Goal: Transaction & Acquisition: Book appointment/travel/reservation

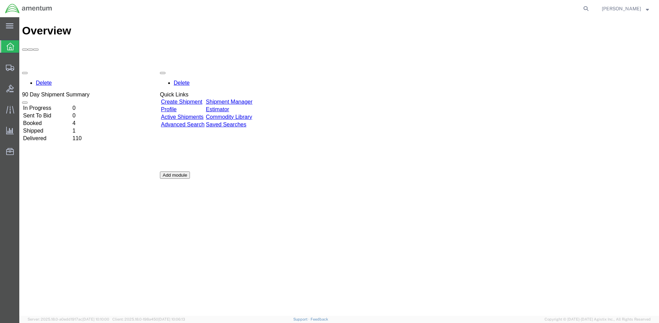
click at [183, 99] on link "Create Shipment" at bounding box center [181, 102] width 41 height 6
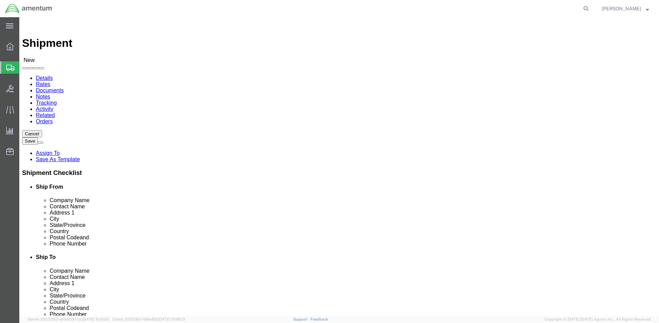
select select
click input "text"
type input "AMENTUM"
click div "Contact Name"
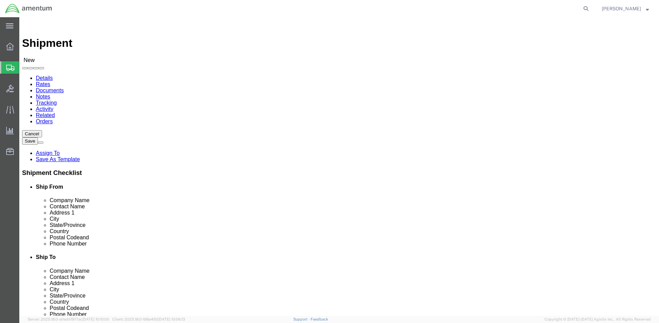
click input "text"
type input "SSG [PERSON_NAME]"
click input "text"
type input "[STREET_ADDRESS][PERSON_NAME]"
select select
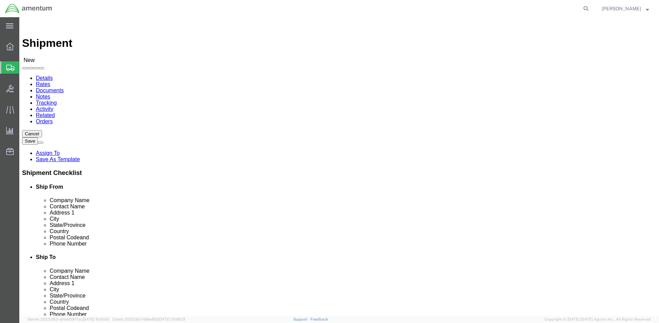
click input "text"
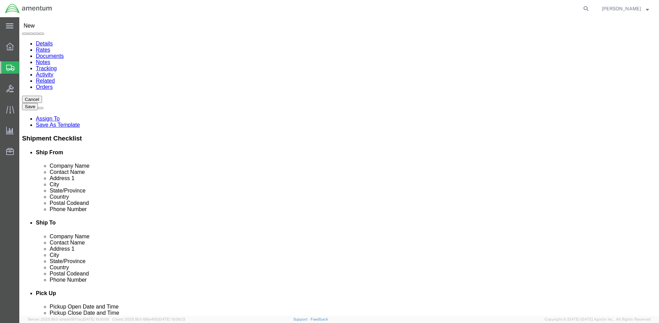
scroll to position [69, 0]
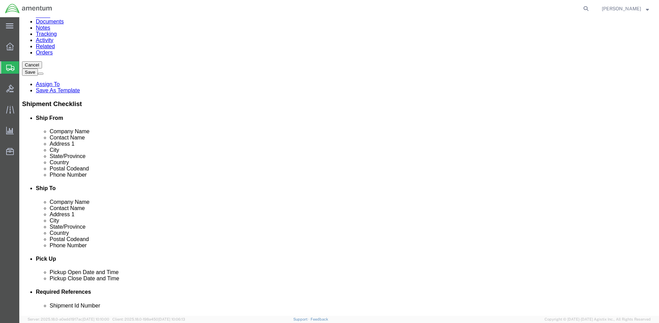
type input "FORT [PERSON_NAME]"
click div "Location My Profile Location [PHONE_NUMBER] [PHONE_NUMBER] [PHONE_NUMBER] [PHON…"
select select
select select "KS"
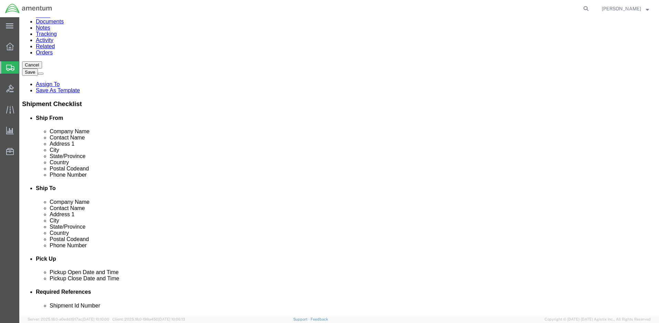
click input "text"
type input "66442"
select select
click input "text"
click input "9312208416"
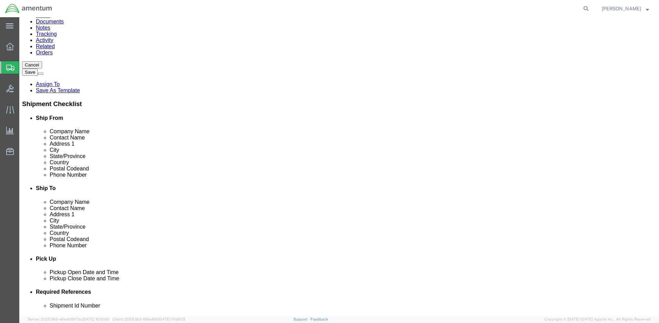
click input "931-2208416"
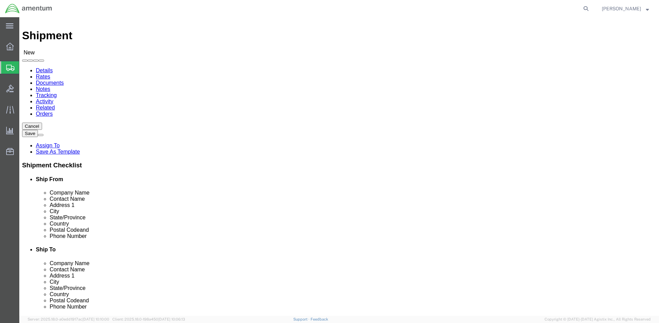
scroll to position [0, 0]
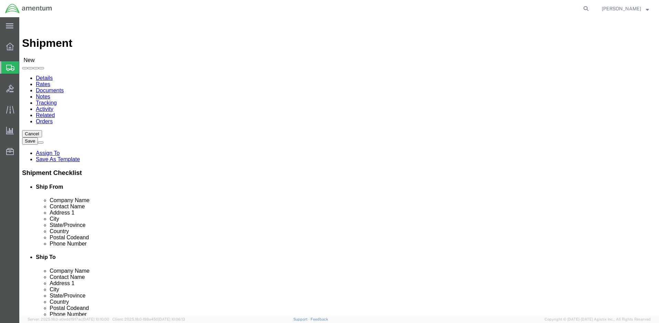
type input "[PHONE_NUMBER]"
click input "text"
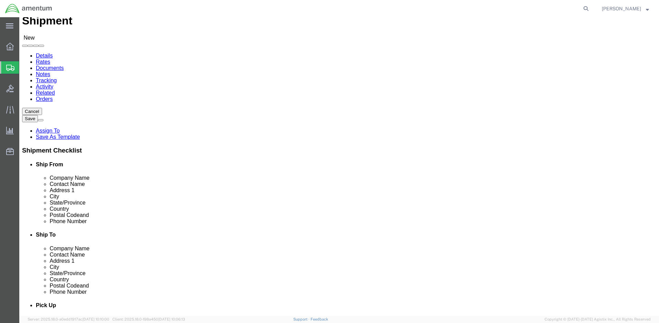
scroll to position [34, 0]
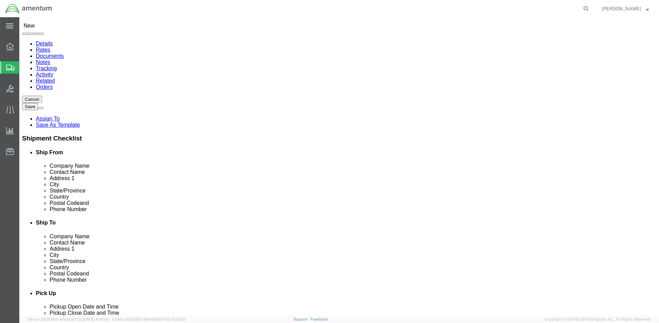
type input "AMENTUM"
click label "Address 2"
click input "text"
type input "[PERSON_NAME]"
click p "- Amentum Services, Inc. - ([PERSON_NAME]) B ST & Blacksheep Run, ALMD, BLDG 71…"
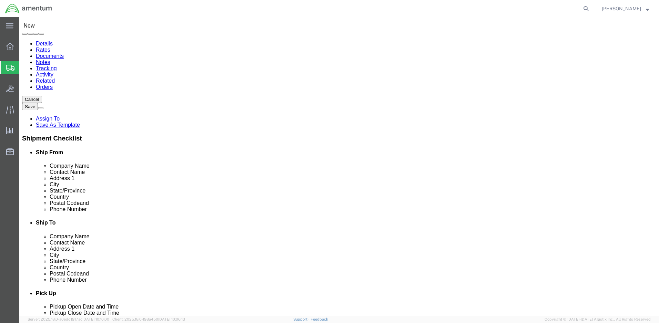
select select
type input "Amentum Services, Inc."
type input "[PERSON_NAME]"
type input "B ST & Blacksheep Run"
type input "ALMD, BLDG 7138"
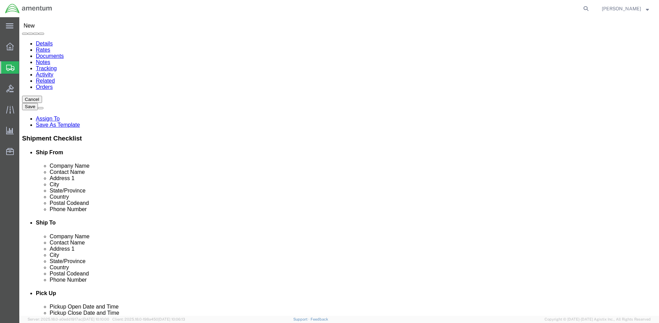
type input "FORT [PERSON_NAME]"
type input "42223"
select select "KY"
type input "[PERSON_NAME]"
click input "[PHONE_NUMBER]"
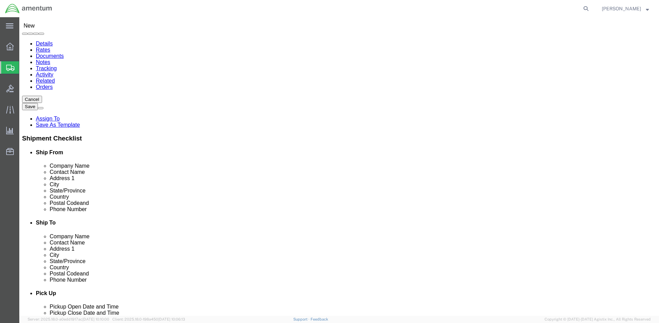
click input "[PHONE_NUMBER]"
click input "text"
paste input "[PHONE_NUMBER]"
type input "[PHONE_NUMBER]"
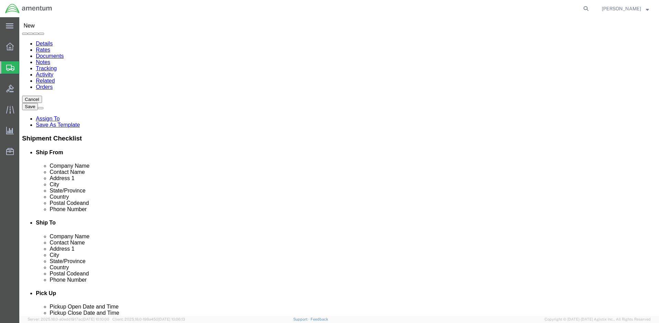
click input "text"
type input "[PERSON_NAME][EMAIL_ADDRESS][DOMAIN_NAME]"
click input "checkbox"
checkbox input "true"
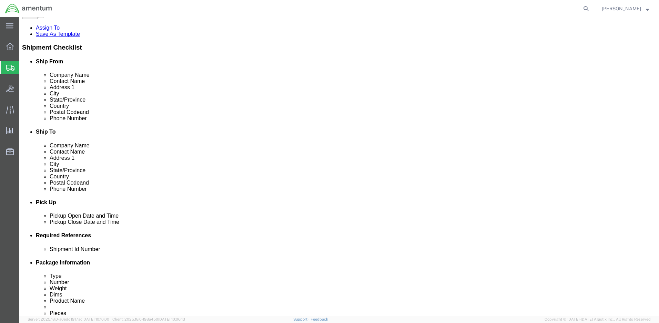
scroll to position [138, 0]
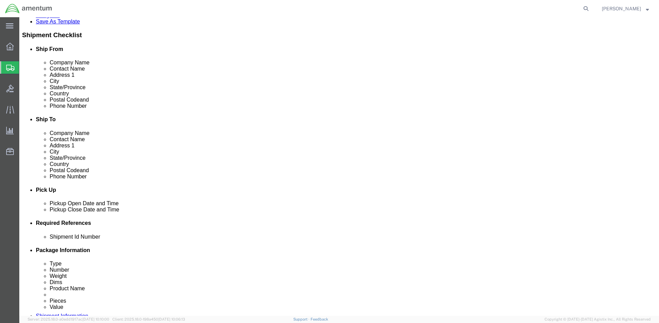
click div "[DATE] 9:00 AM"
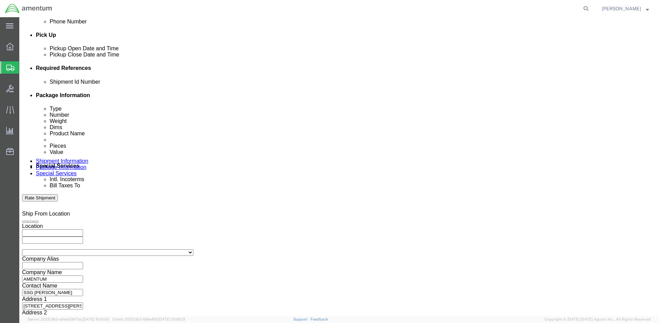
type input "3:00 PM"
click button "Apply"
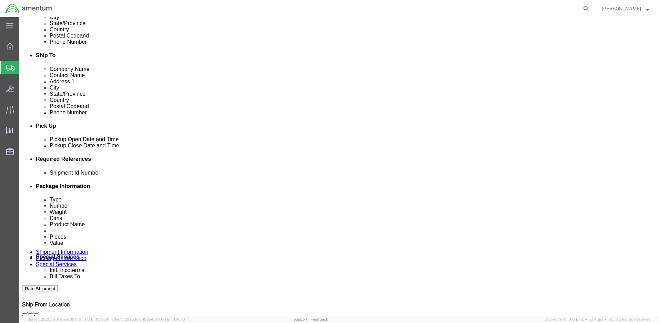
scroll to position [190, 0]
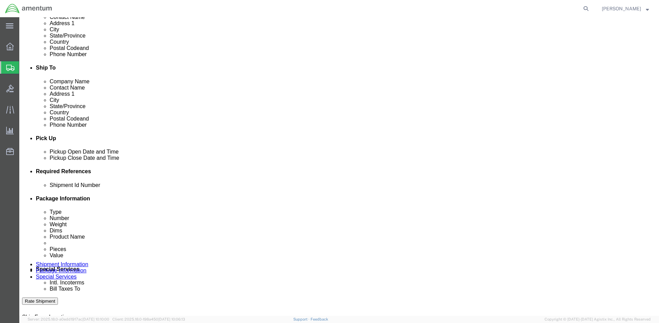
click div
click input "4:00 PM"
type input "8:00 AM"
click button "Apply"
click icon
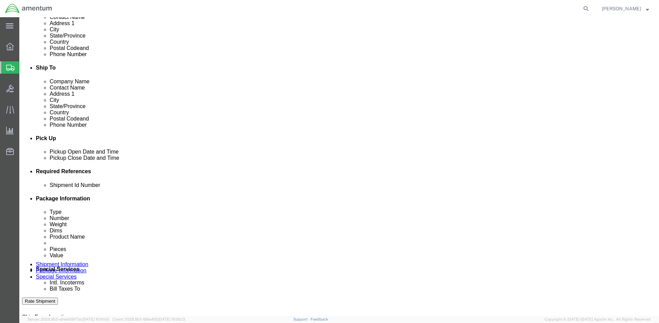
click div
click input "9:00 AM"
type input "3:00 PM"
click button "Apply"
click input "text"
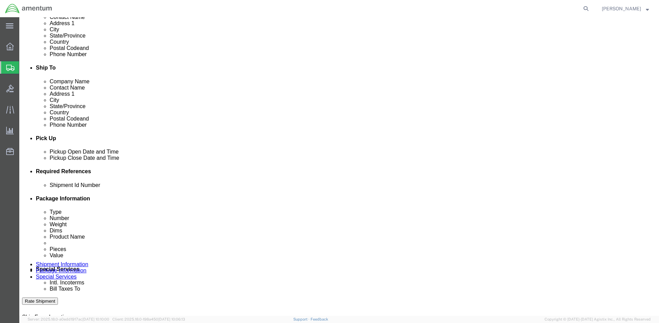
type input "1521GH.003"
click button "Add reference"
click select "Select Account Type Activity ID Airline Appointment Number ASN Batch Request # …"
select select "PROJNUM"
click select "Select Account Type Activity ID Airline Appointment Number ASN Batch Request # …"
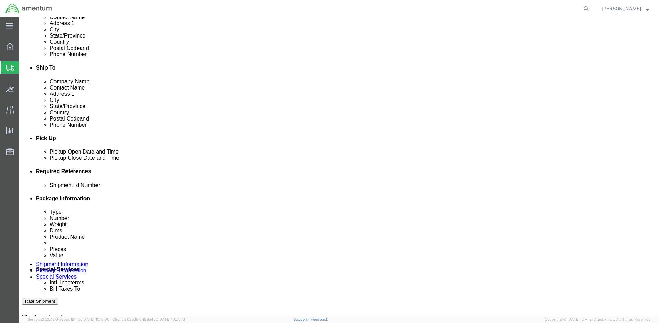
click input "text"
type input "4998.R.1521.GH.GC.00.FCAM.00"
click div "Shipment Id Number 1521GH.003 Select Account Type Activity ID Airline Appointme…"
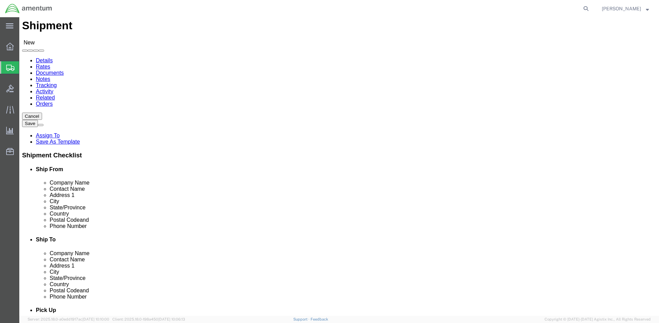
scroll to position [17, 0]
click input "AMENTUM"
type input "A"
type input "[DEMOGRAPHIC_DATA] ARMY"
click label "Address 2"
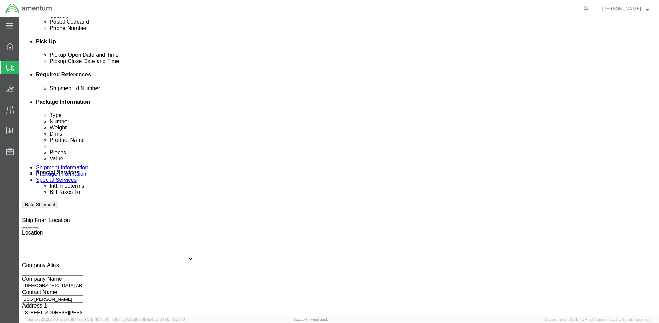
scroll to position [293, 0]
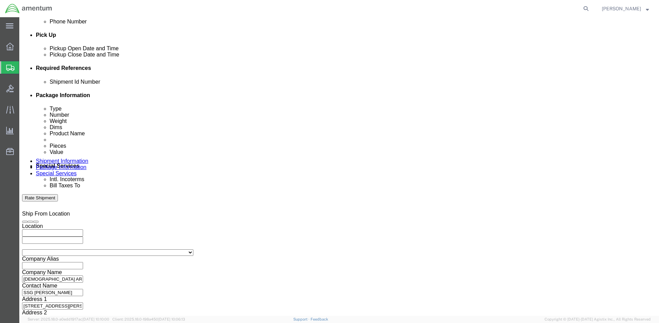
click button "Continue"
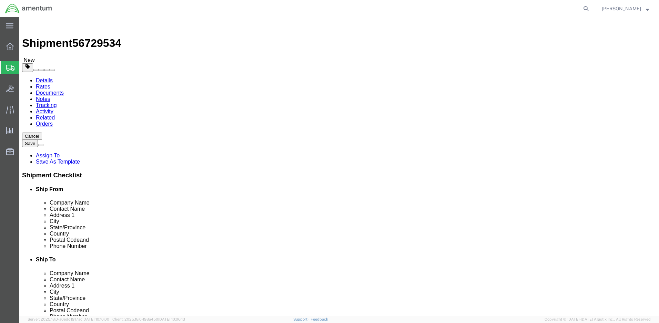
click select "Select BCK Boxes Bale(s) Basket(s) Bolt(s) Bottle(s) Buckets Bulk Bundle(s) Can…"
select select "ENV"
click select "Select BCK Boxes Bale(s) Basket(s) Bolt(s) Bottle(s) Buckets Bulk Bundle(s) Can…"
type input "9.50"
type input "12.50"
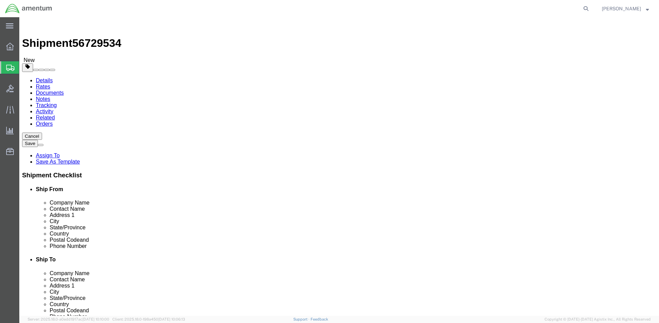
type input "0.25"
type input "1"
click input "9.50"
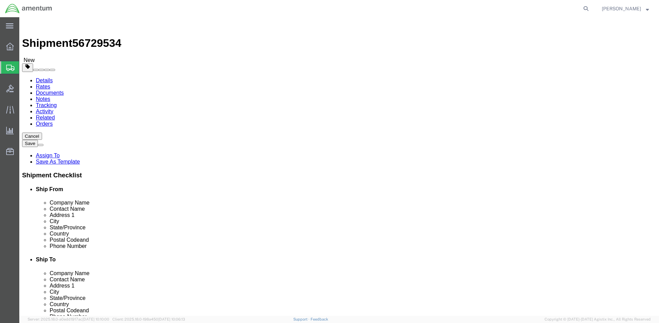
click select "Select BCK Boxes Bale(s) Basket(s) Bolt(s) Bottle(s) Buckets Bulk Bundle(s) Can…"
select select "YRPK"
click select "Select BCK Boxes Bale(s) Basket(s) Bolt(s) Bottle(s) Buckets Bulk Bundle(s) Can…"
click input "9.50"
click select "Select BCK Boxes Bale(s) Basket(s) Bolt(s) Bottle(s) Buckets Bulk Bundle(s) Can…"
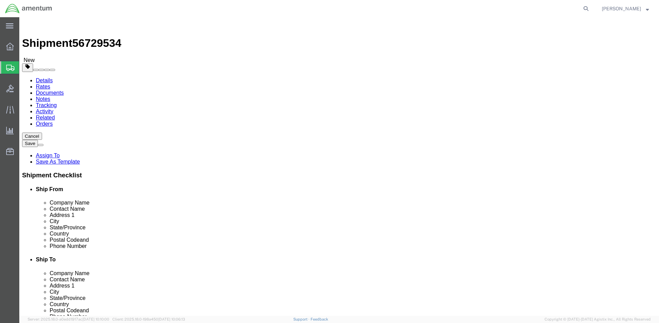
click div "Package Content # 1 1 x Your Packaging Package Type Select BCK Boxes Bale(s) Ba…"
drag, startPoint x: 108, startPoint y: 146, endPoint x: 91, endPoint y: 146, distance: 16.5
click div "Length 9.50 x Width 12.50 x Height 0.25 Select cm ft in"
type input "16.5"
click input "0.25"
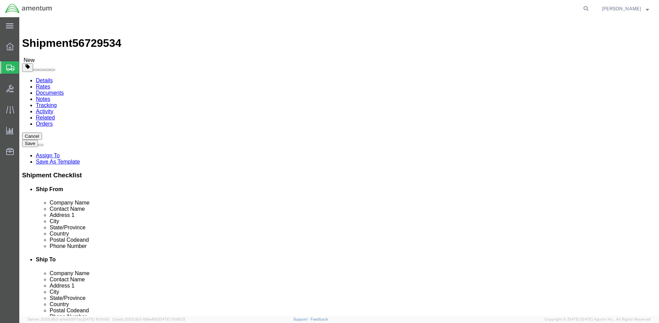
click input "0.25"
type input "6.75"
click select "Select BCK Boxes Bale(s) Basket(s) Bolt(s) Bottle(s) Buckets Bulk Bundle(s) Can…"
select select "SBX"
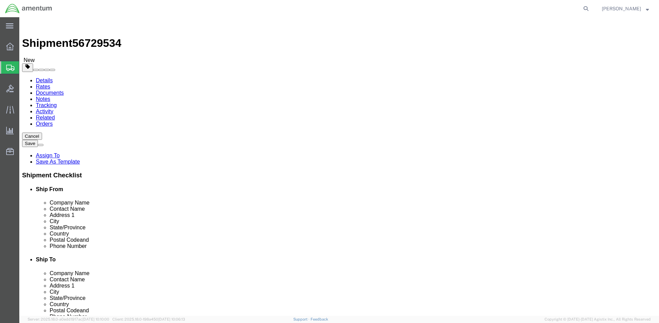
click select "Select BCK Boxes Bale(s) Basket(s) Bolt(s) Bottle(s) Buckets Bulk Bundle(s) Can…"
type input "12.25"
type input "11.00"
type input "1.50"
click select "Select BCK Boxes Bale(s) Basket(s) Bolt(s) Bottle(s) Buckets Bulk Bundle(s) Can…"
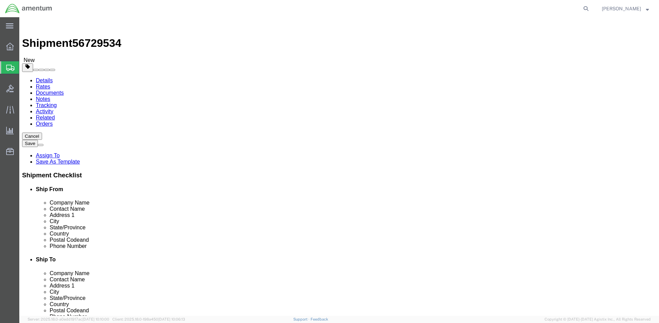
select select "YRPK"
click select "Select BCK Boxes Bale(s) Basket(s) Bolt(s) Bottle(s) Buckets Bulk Bundle(s) Can…"
drag, startPoint x: 110, startPoint y: 147, endPoint x: 85, endPoint y: 147, distance: 25.2
click div "Dimensions Length 12.25 x Width 11.00 x Height 1.50 Select cm ft in"
type input "16.5"
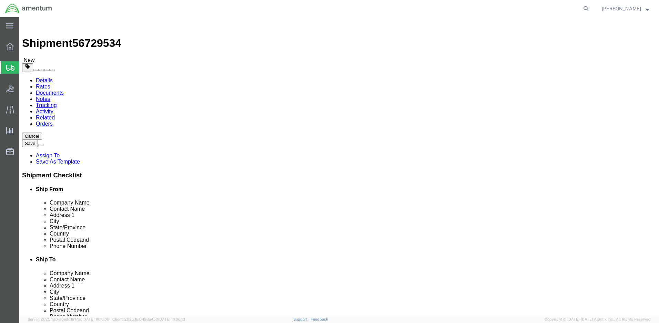
click input "11.00"
type input "12.5"
click input "1.50"
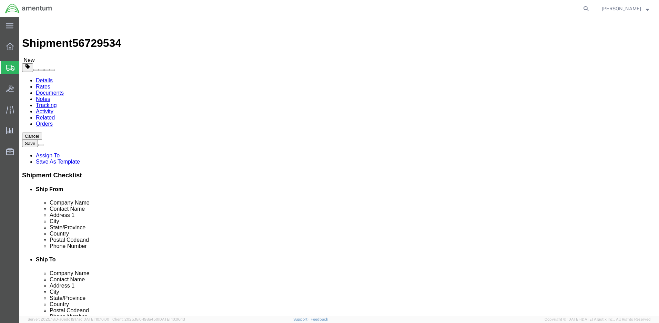
type input "6.75"
click input "1"
type input "15"
click link "Add Content"
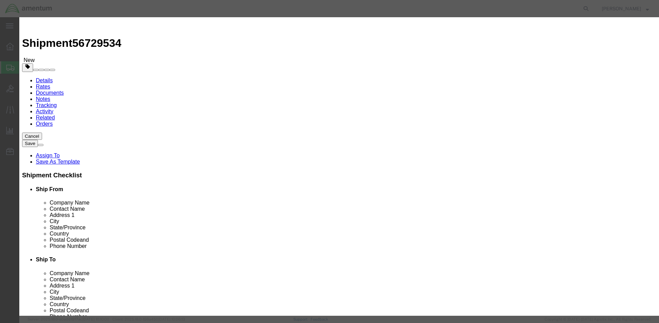
click input "text"
type input "BEARINGS"
click div "Commodity library Product Name BEARINGS BEARINGS Name: BEARINGS , PAIR DUPLEX S…"
drag, startPoint x: 205, startPoint y: 65, endPoint x: 197, endPoint y: 65, distance: 7.9
click div "0"
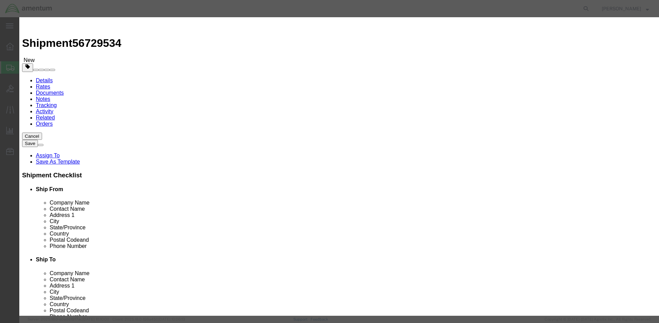
type input "10"
click input "text"
type input "2000"
click input "BEARINGS"
drag, startPoint x: 254, startPoint y: 52, endPoint x: 201, endPoint y: 52, distance: 52.7
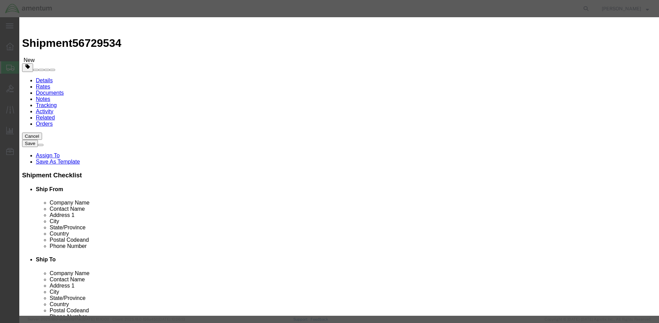
click input "BEARINGS, AIRCRAFT"
type input "BEARINGS, AIRCRAFT"
click textarea
paste textarea "BEARINGS, AIRCRAFT"
type textarea "BEARINGS, AIRCRAFT"
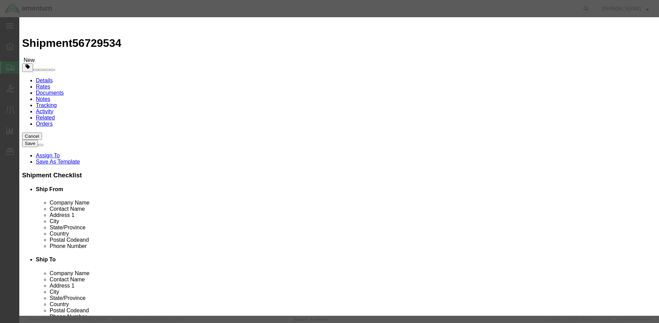
click button "Save & Close"
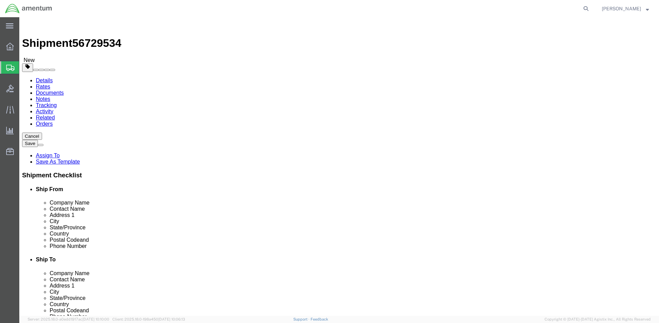
click button "Continue"
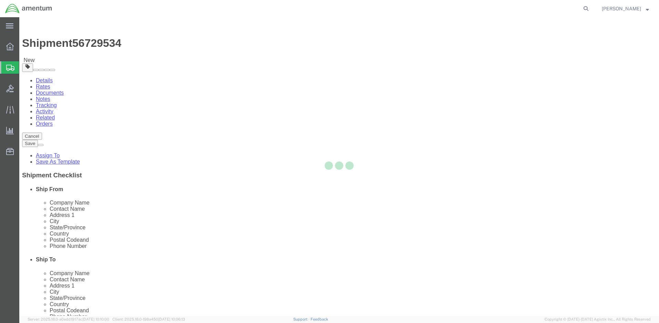
select select
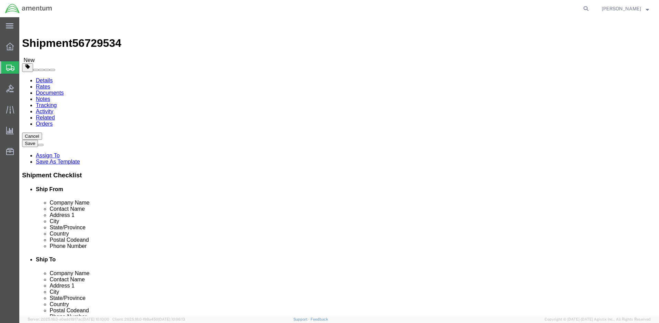
click button "Rate Shipment"
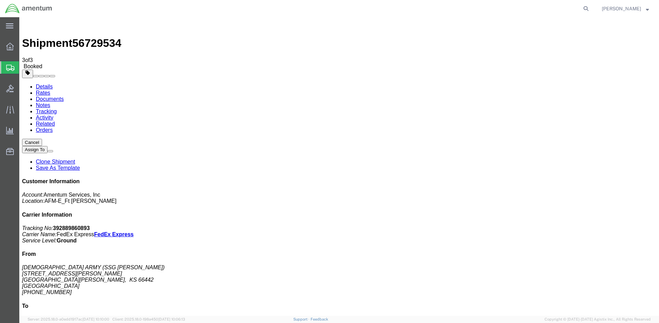
checkbox input "true"
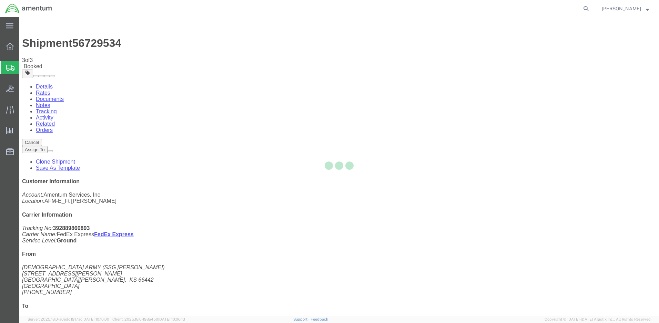
checkbox input "true"
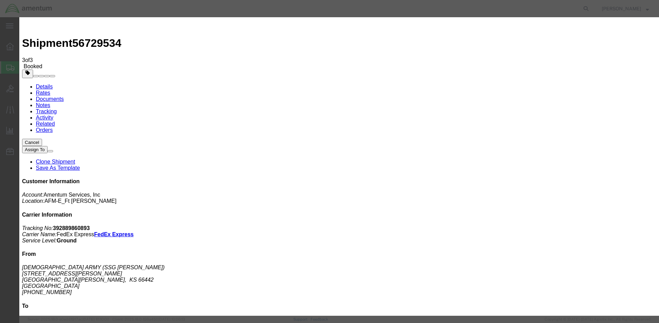
type input "[PERSON_NAME][EMAIL_ADDRESS][PERSON_NAME][DOMAIN_NAME]"
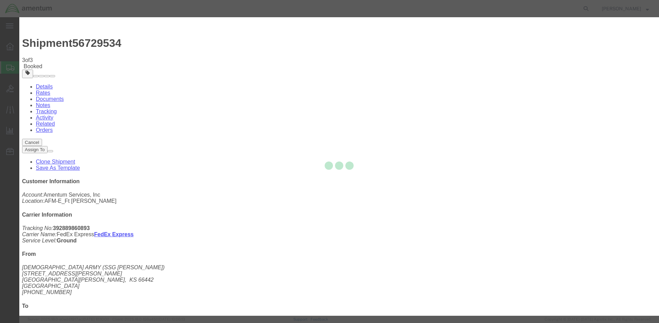
checkbox input "false"
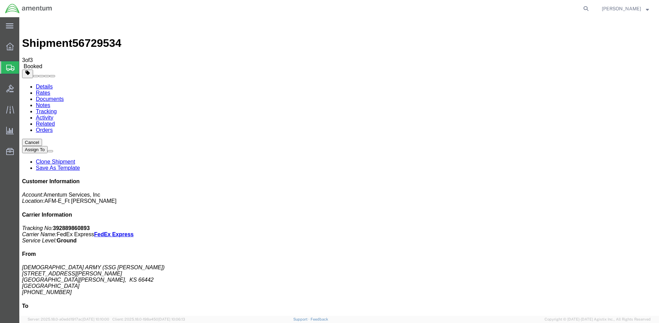
checkbox input "false"
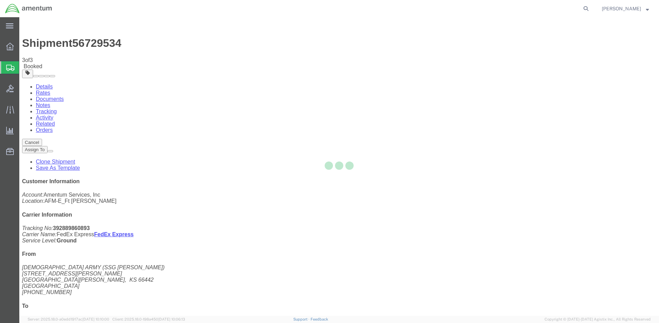
type input "Enter Email Address"
checkbox input "true"
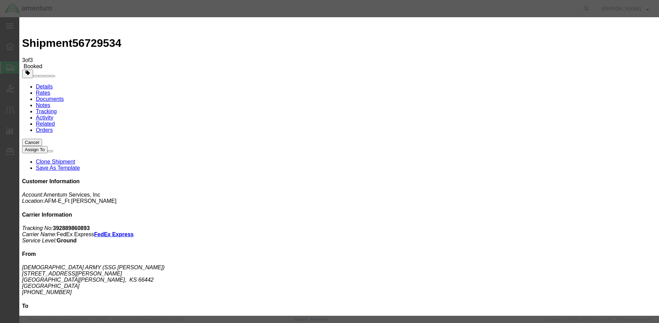
type input "M"
type input "[PERSON_NAME][EMAIL_ADDRESS][PERSON_NAME][DOMAIN_NAME]"
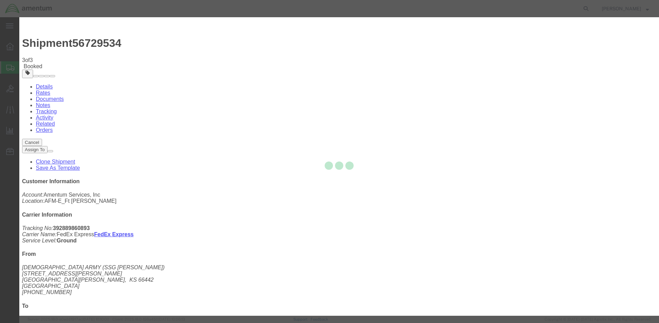
checkbox input "false"
